Goal: Information Seeking & Learning: Stay updated

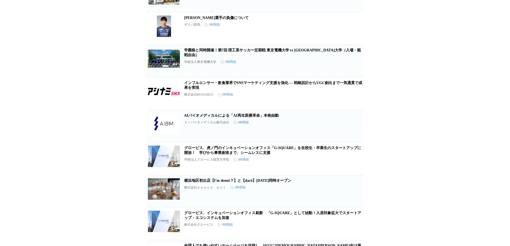
scroll to position [549, 0]
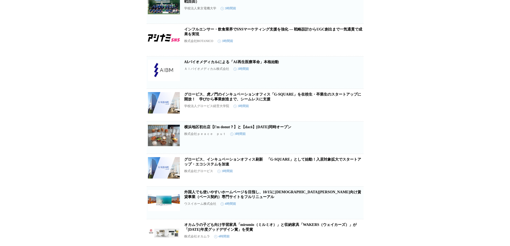
click at [337, 143] on icon "button" at bounding box center [336, 140] width 6 height 6
click at [287, 129] on link "横浜地区初出店【I'm donut？】と【dacō】[DATE]同時オープン" at bounding box center [237, 127] width 107 height 4
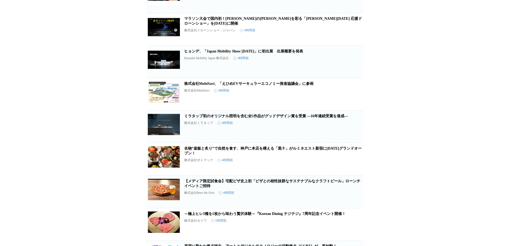
scroll to position [1005, 0]
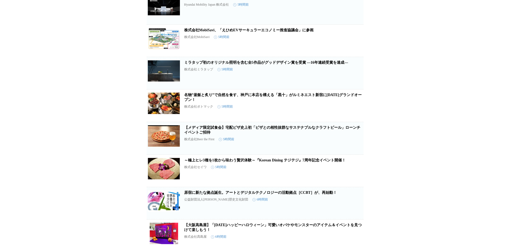
click at [214, 135] on link "【メディア限定試食会】宅配ピザ史上初「ピザとの相性抜群なサステナブルなクラフトビール」ローンチイベントご招待" at bounding box center [272, 130] width 176 height 9
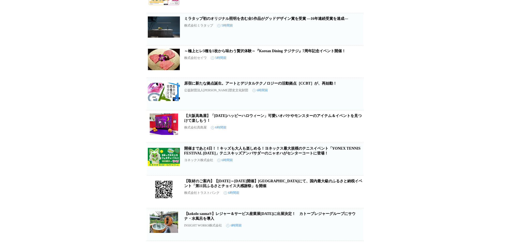
scroll to position [1168, 0]
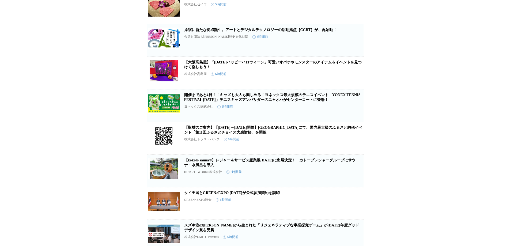
click at [350, 135] on link "【取材のご案内】【[DATE]～[DATE]開催】[GEOGRAPHIC_DATA]にて、国内最大級のふるさと納税イベント「第11回ふるさとチョイス大感謝祭」…" at bounding box center [273, 130] width 178 height 9
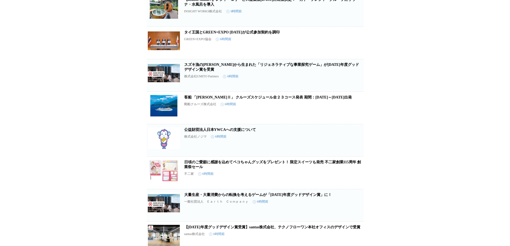
scroll to position [1355, 0]
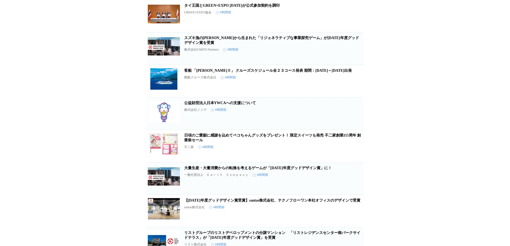
click at [335, 152] on icon "button" at bounding box center [336, 148] width 6 height 6
click at [332, 142] on link "日頃のご愛顧に感謝を込めてペコちゃんグッズをプレゼント！ 限定スイーツも発売 不二家創業115周年 創業祭セール" at bounding box center [272, 137] width 177 height 9
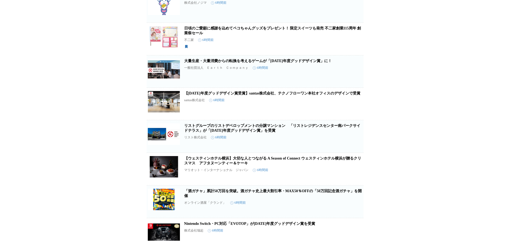
scroll to position [1516, 0]
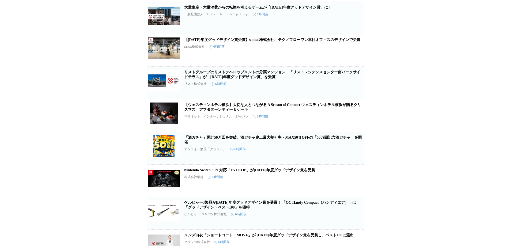
click at [337, 121] on icon "button" at bounding box center [336, 118] width 6 height 6
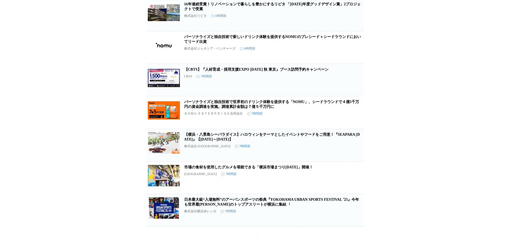
scroll to position [1848, 0]
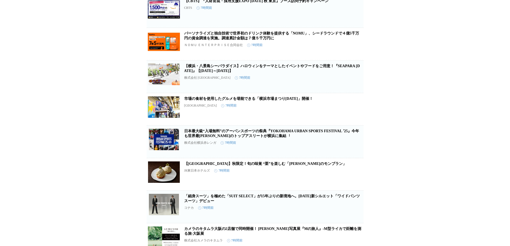
click at [341, 125] on button "保存する" at bounding box center [335, 116] width 17 height 17
click at [336, 147] on icon "button" at bounding box center [336, 144] width 6 height 6
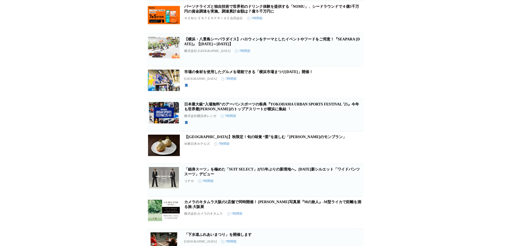
scroll to position [1902, 0]
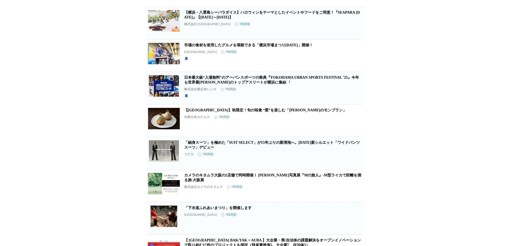
click at [335, 126] on icon "button" at bounding box center [336, 123] width 6 height 6
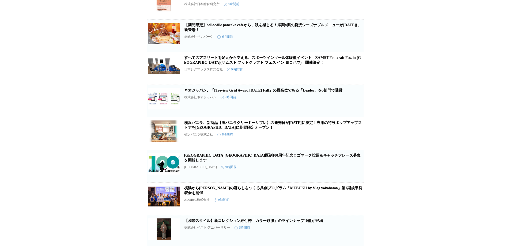
scroll to position [2790, 0]
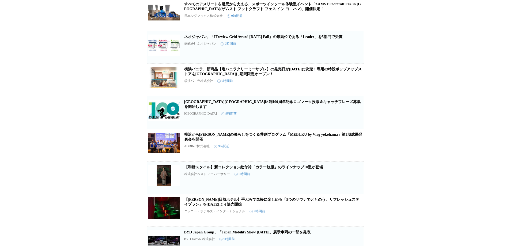
click at [330, 96] on button "保存する" at bounding box center [335, 87] width 17 height 17
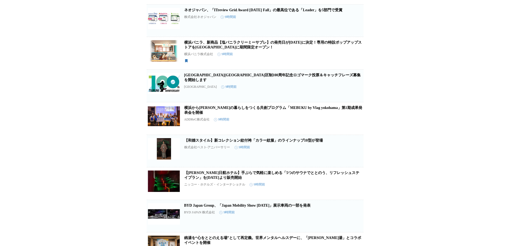
scroll to position [2844, 0]
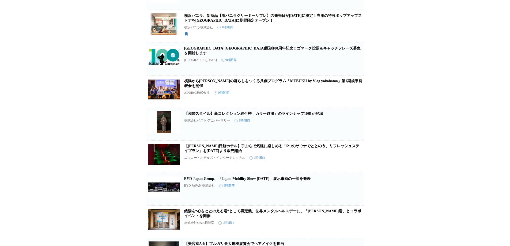
click at [330, 75] on button "保存する" at bounding box center [335, 66] width 17 height 17
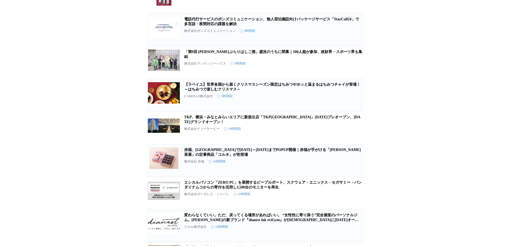
scroll to position [3487, 0]
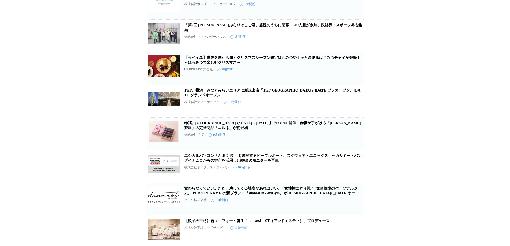
click at [335, 106] on icon "button" at bounding box center [336, 103] width 4 height 5
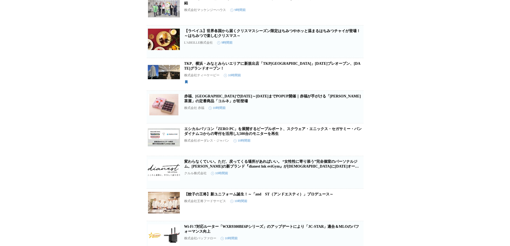
click at [270, 70] on link "TKP、横浜・みなとみらいエリアに新規出店「TKP[GEOGRAPHIC_DATA]」[DATE]プレオープン、[DATE]グランドオープン！" at bounding box center [272, 66] width 177 height 9
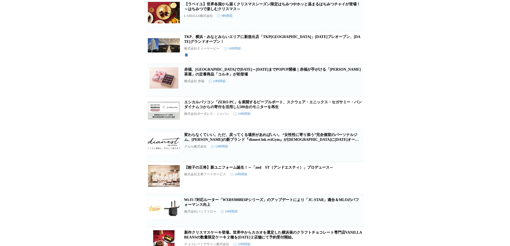
click at [334, 96] on button "保存する" at bounding box center [335, 87] width 17 height 17
click at [356, 85] on icon "button" at bounding box center [355, 82] width 4 height 5
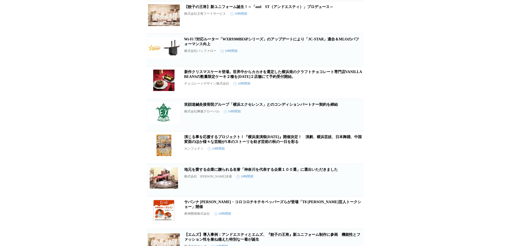
scroll to position [3728, 0]
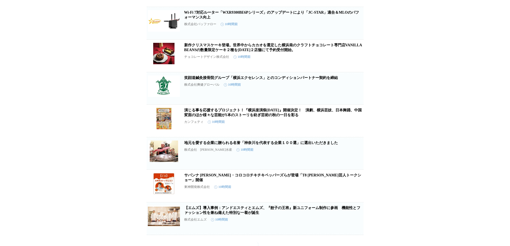
click at [336, 61] on icon "button" at bounding box center [336, 58] width 6 height 6
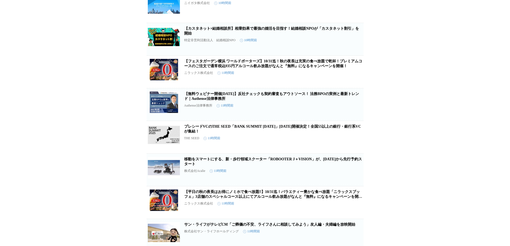
scroll to position [4065, 0]
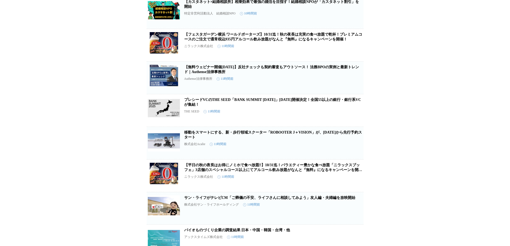
click at [338, 51] on icon "button" at bounding box center [336, 47] width 6 height 6
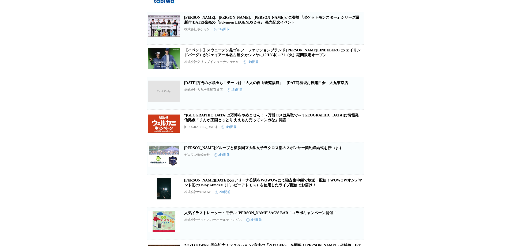
scroll to position [0, 0]
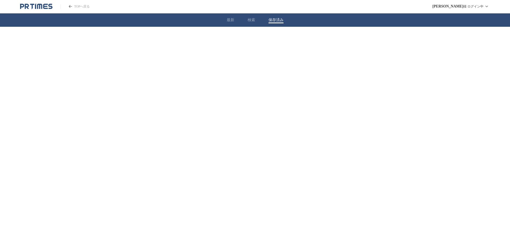
click at [276, 20] on button "保存済み" at bounding box center [276, 20] width 15 height 5
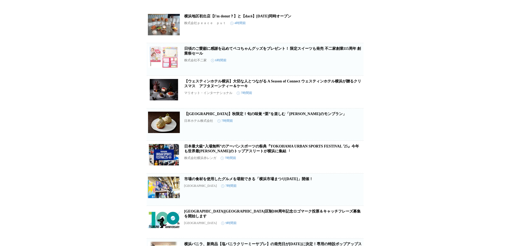
scroll to position [54, 0]
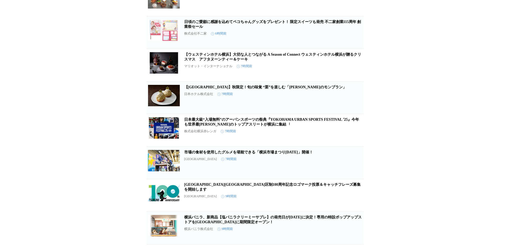
click at [289, 154] on link "市場の食材を使用したグルメを堪能できる「横浜市場まつり[DATE]」開催！" at bounding box center [248, 152] width 129 height 4
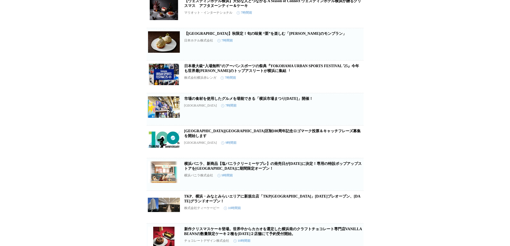
drag, startPoint x: 354, startPoint y: 150, endPoint x: 413, endPoint y: 152, distance: 59.5
click at [413, 152] on div "横浜地区初出店【I'm donut？】と【dacō】[DATE]同時オープン 株式会社ｐｅａｃｅ　ｐｕｔ 4時間前 保存を解除 日頃のご愛顧に感謝を込めてペコ…" at bounding box center [255, 235] width 510 height 630
click at [299, 137] on link "[GEOGRAPHIC_DATA][GEOGRAPHIC_DATA]区制100周年記念ロゴマーク投票＆キャッチフレーズ募集を開始します" at bounding box center [272, 133] width 177 height 9
click at [358, 147] on icon "button" at bounding box center [355, 144] width 6 height 6
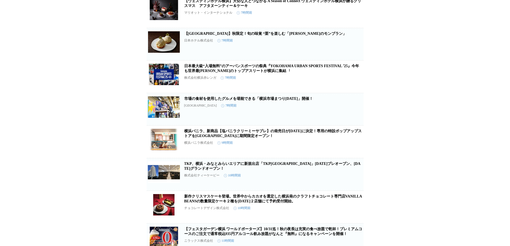
click at [307, 135] on link "横浜バニラ、新商品【塩バニラクリーミーサブレ】の発売日が[DATE]に決定！専用の特設ポップアップストアを[GEOGRAPHIC_DATA]に期間限定オープン！" at bounding box center [273, 133] width 178 height 9
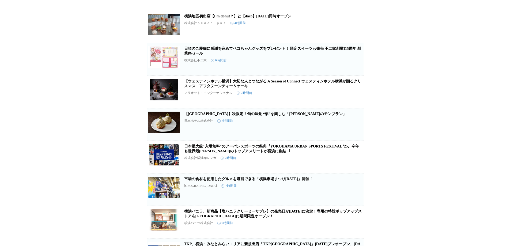
scroll to position [0, 0]
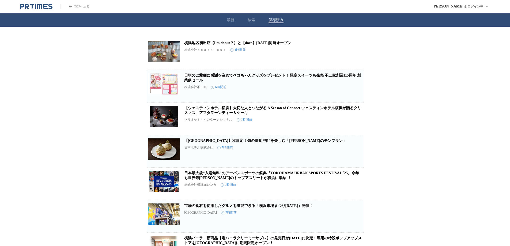
click at [266, 76] on link "日頃のご愛顧に感謝を込めてペコちゃんグッズをプレゼント！ 限定スイーツも発売 不二家創業115周年 創業祭セール" at bounding box center [272, 77] width 177 height 9
click at [220, 75] on link "日頃のご愛顧に感謝を込めてペコちゃんグッズをプレゼント！ 限定スイーツも発売 不二家創業115周年 創業祭セール" at bounding box center [272, 77] width 177 height 9
